Goal: Task Accomplishment & Management: Use online tool/utility

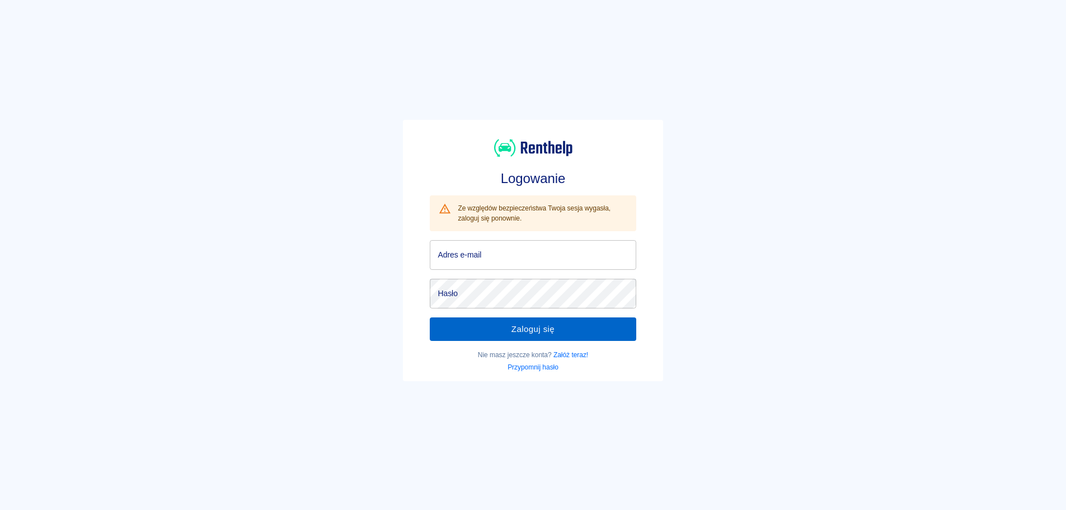
type input "[EMAIL_ADDRESS][DOMAIN_NAME]"
click at [529, 327] on button "Zaloguj się" at bounding box center [533, 328] width 206 height 23
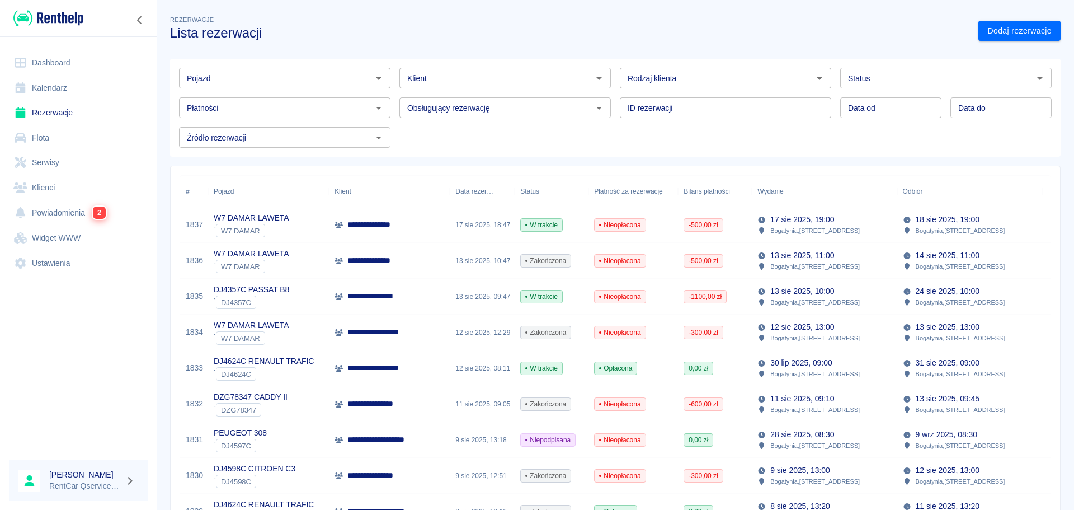
click at [57, 62] on link "Dashboard" at bounding box center [78, 62] width 139 height 25
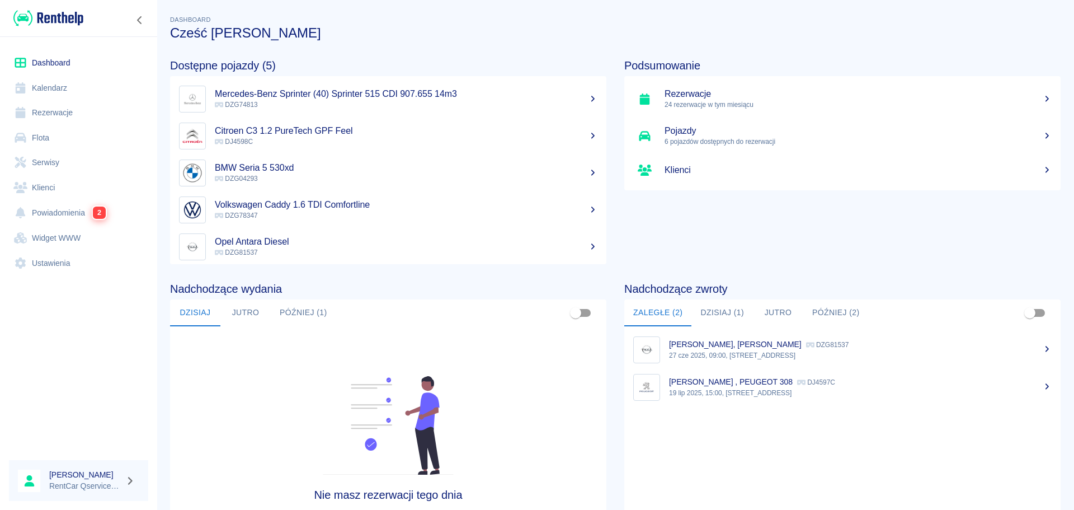
click at [734, 313] on button "Dzisiaj (1)" at bounding box center [722, 312] width 62 height 27
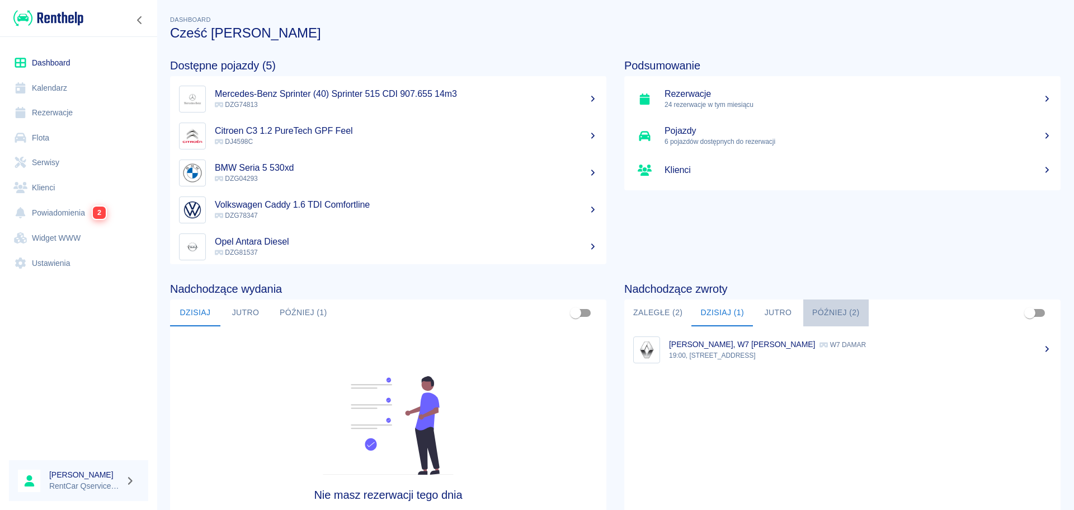
click at [832, 313] on button "Później (2)" at bounding box center [835, 312] width 65 height 27
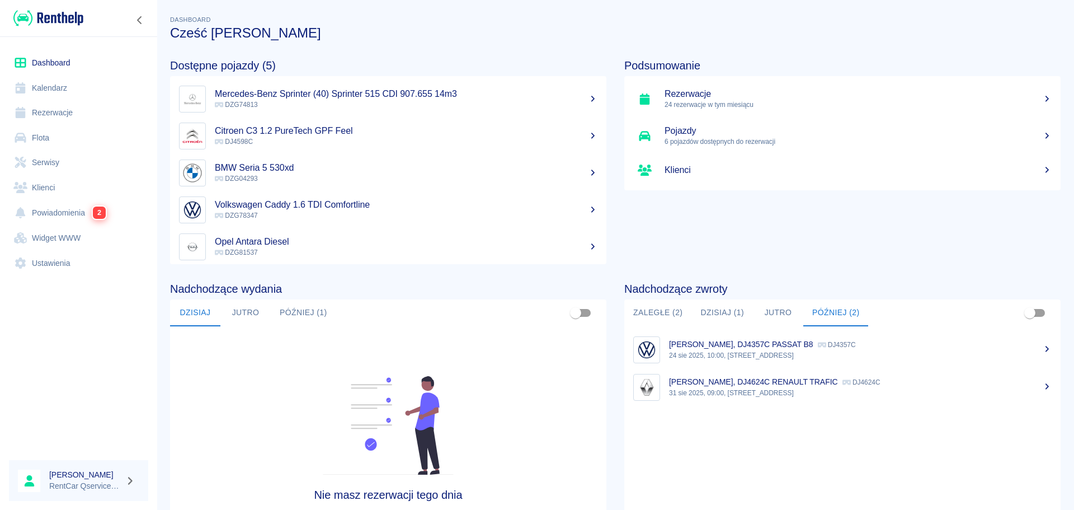
click at [755, 390] on p "31 sie 2025, 09:00, [STREET_ADDRESS]" at bounding box center [860, 393] width 383 height 10
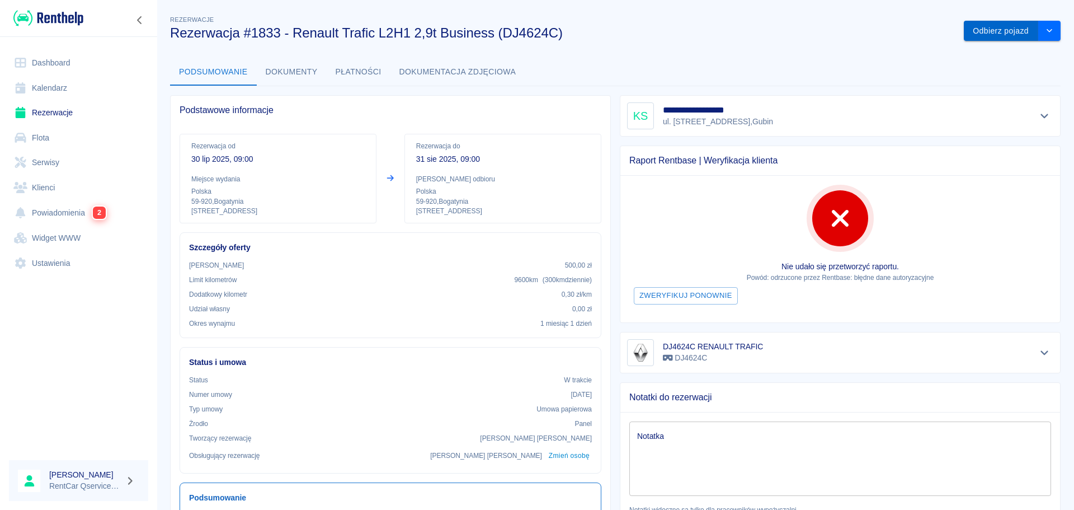
click at [987, 35] on button "Odbierz pojazd" at bounding box center [1001, 31] width 74 height 21
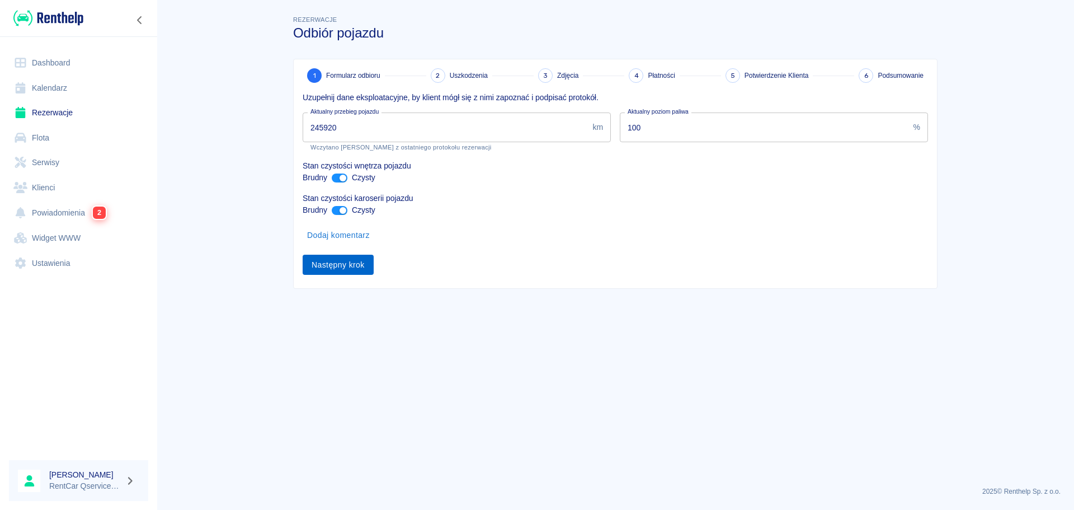
click at [360, 263] on button "Następny krok" at bounding box center [338, 265] width 71 height 21
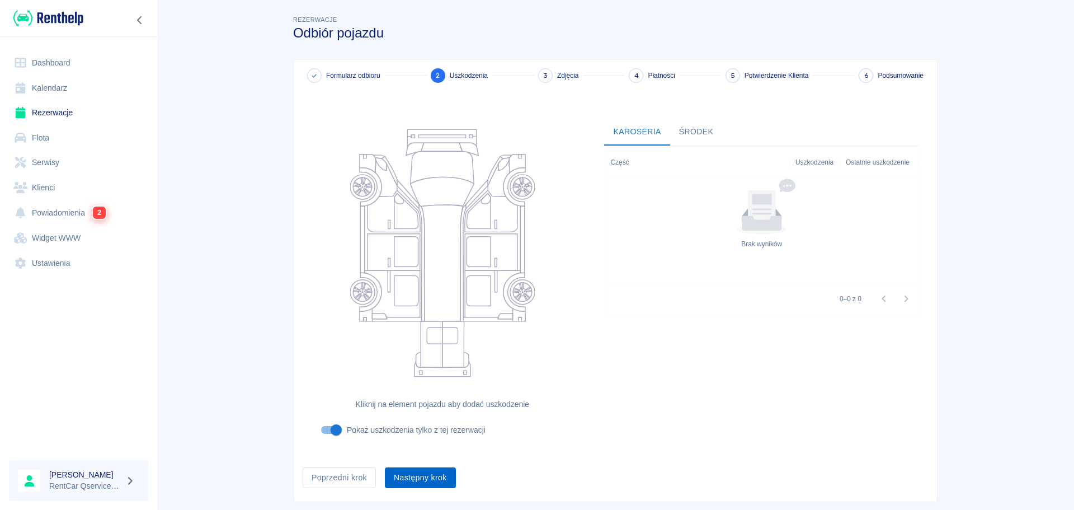
click at [436, 476] on button "Następny krok" at bounding box center [420, 477] width 71 height 21
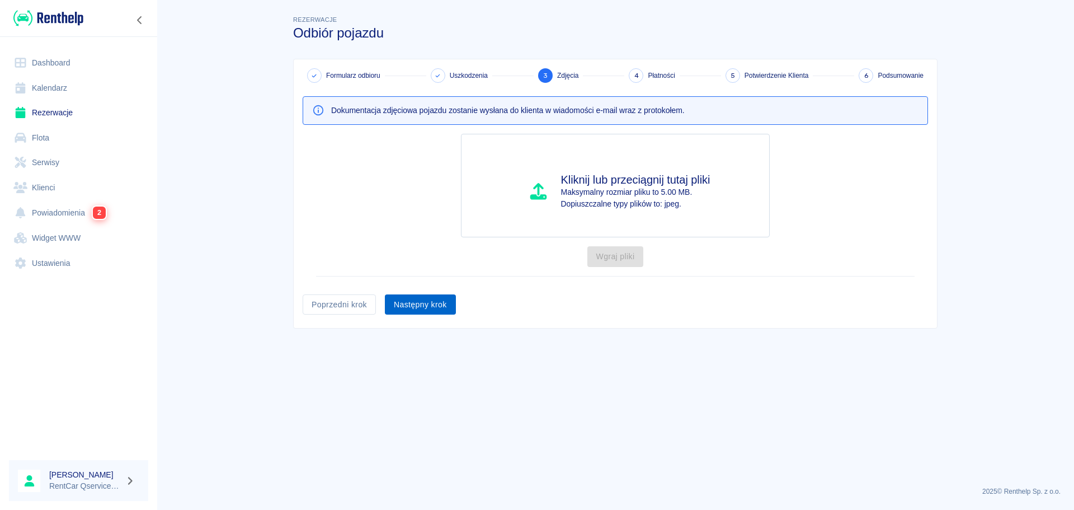
click at [451, 311] on button "Następny krok" at bounding box center [420, 304] width 71 height 21
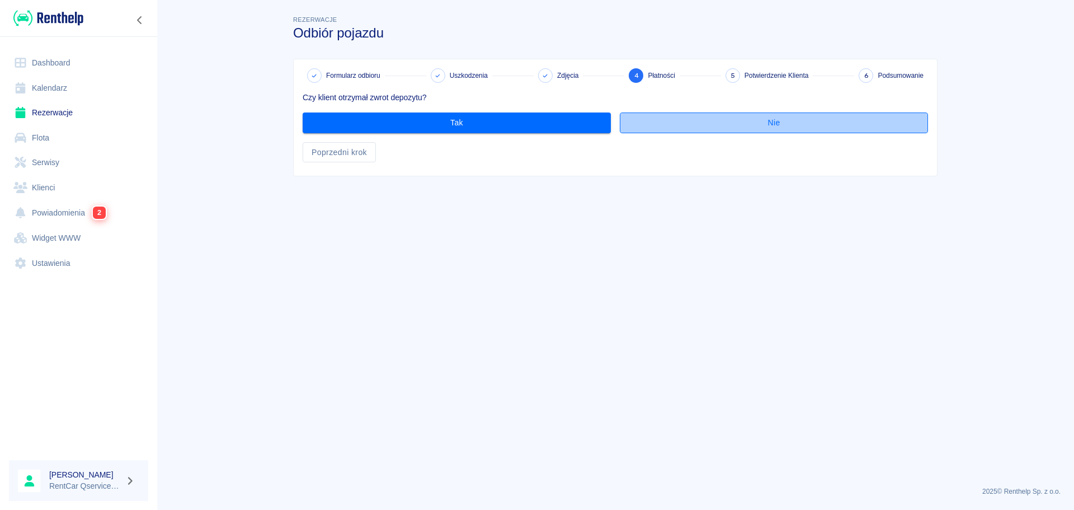
click at [754, 117] on button "Nie" at bounding box center [774, 122] width 308 height 21
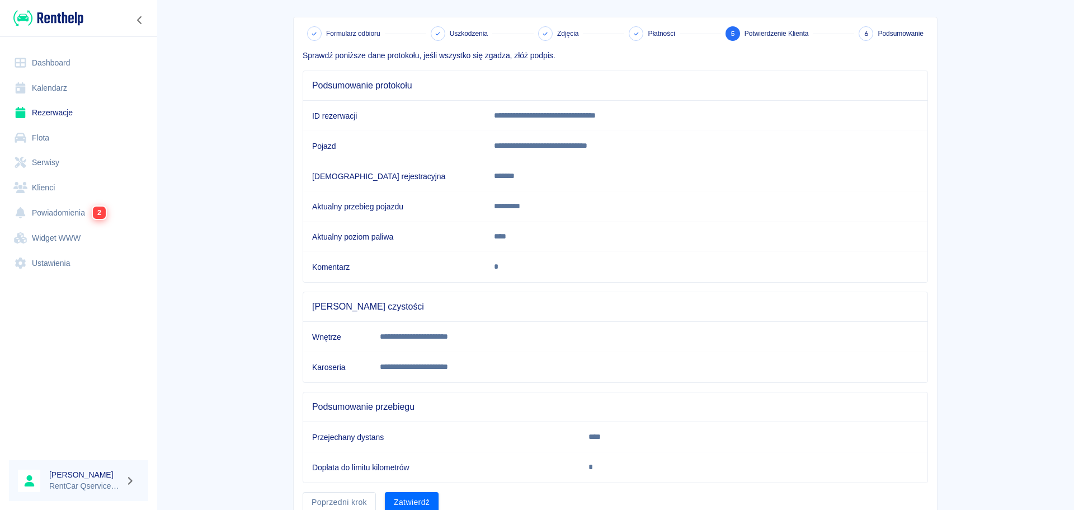
scroll to position [91, 0]
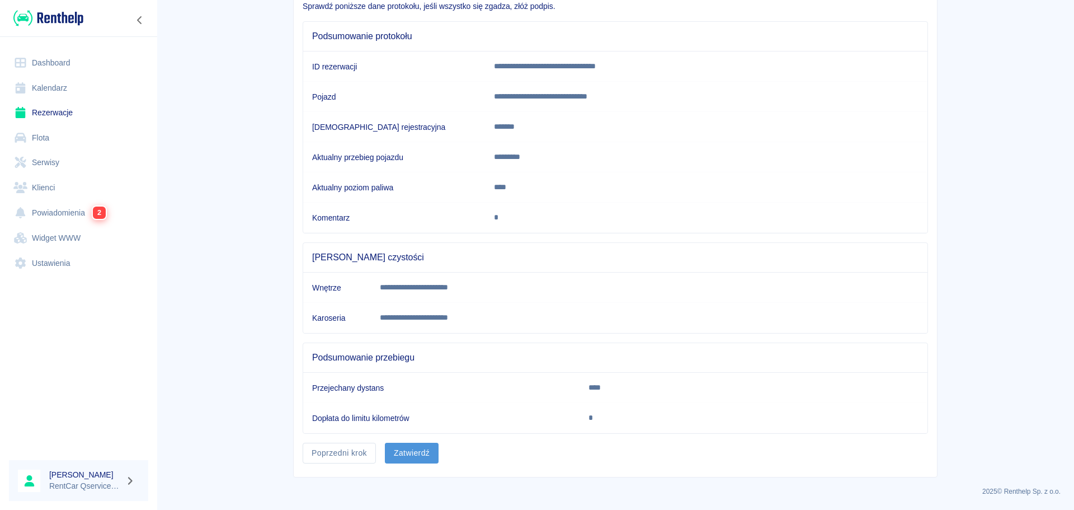
click at [430, 449] on button "Zatwierdź" at bounding box center [412, 453] width 54 height 21
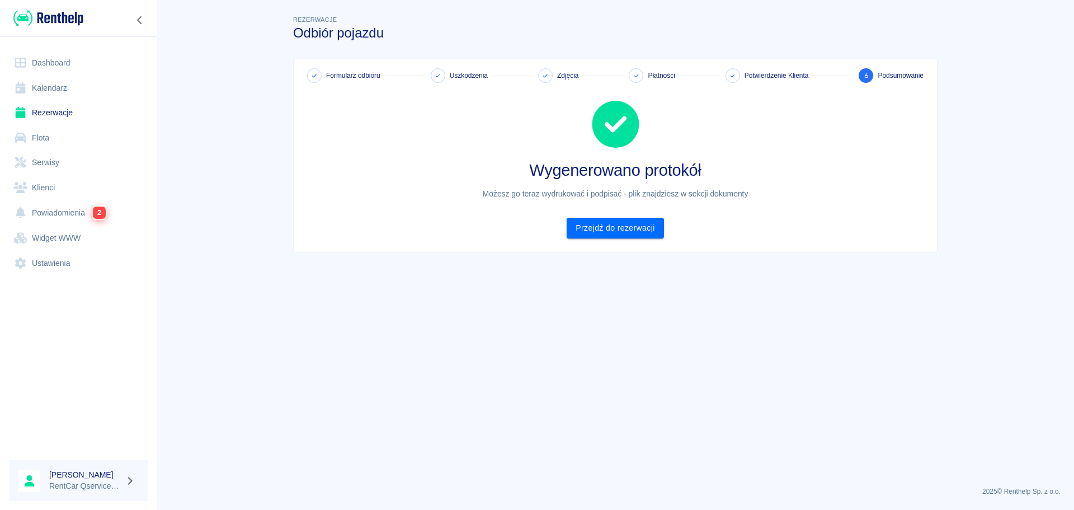
scroll to position [0, 0]
click at [644, 232] on link "Przejdź do rezerwacji" at bounding box center [615, 228] width 97 height 21
